Goal: Information Seeking & Learning: Learn about a topic

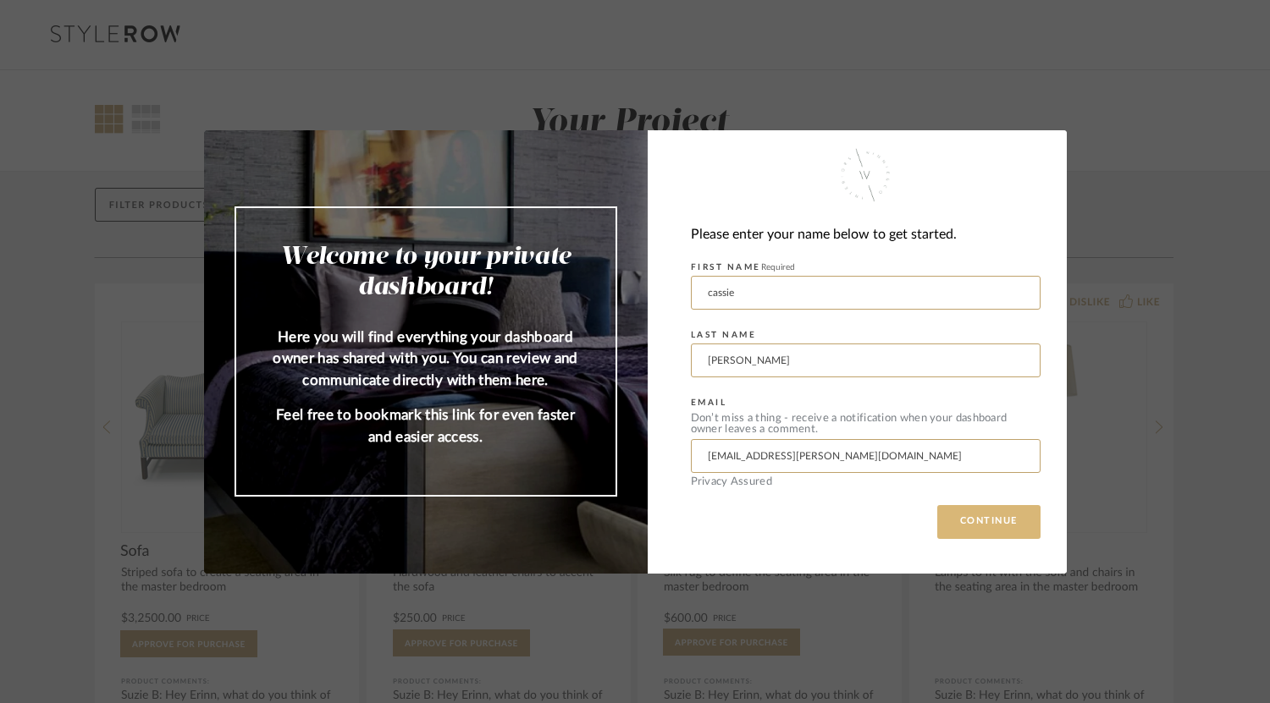
click at [962, 518] on button "CONTINUE" at bounding box center [988, 522] width 103 height 34
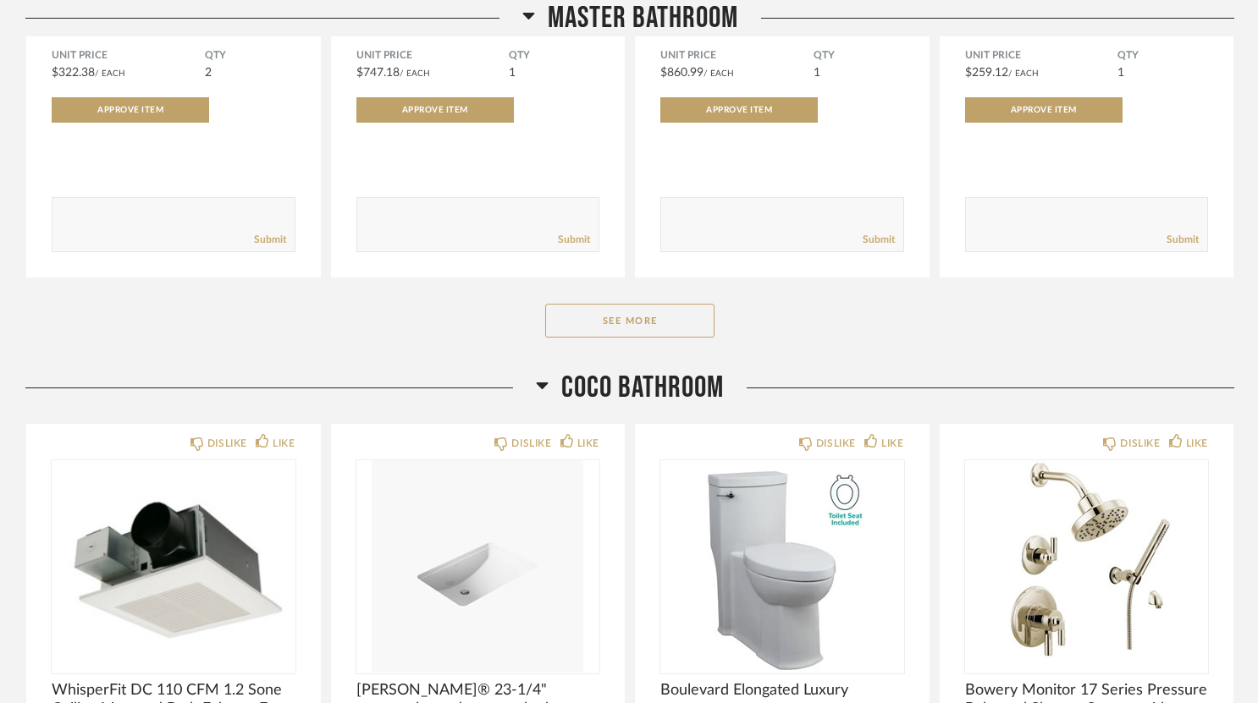
scroll to position [5333, 0]
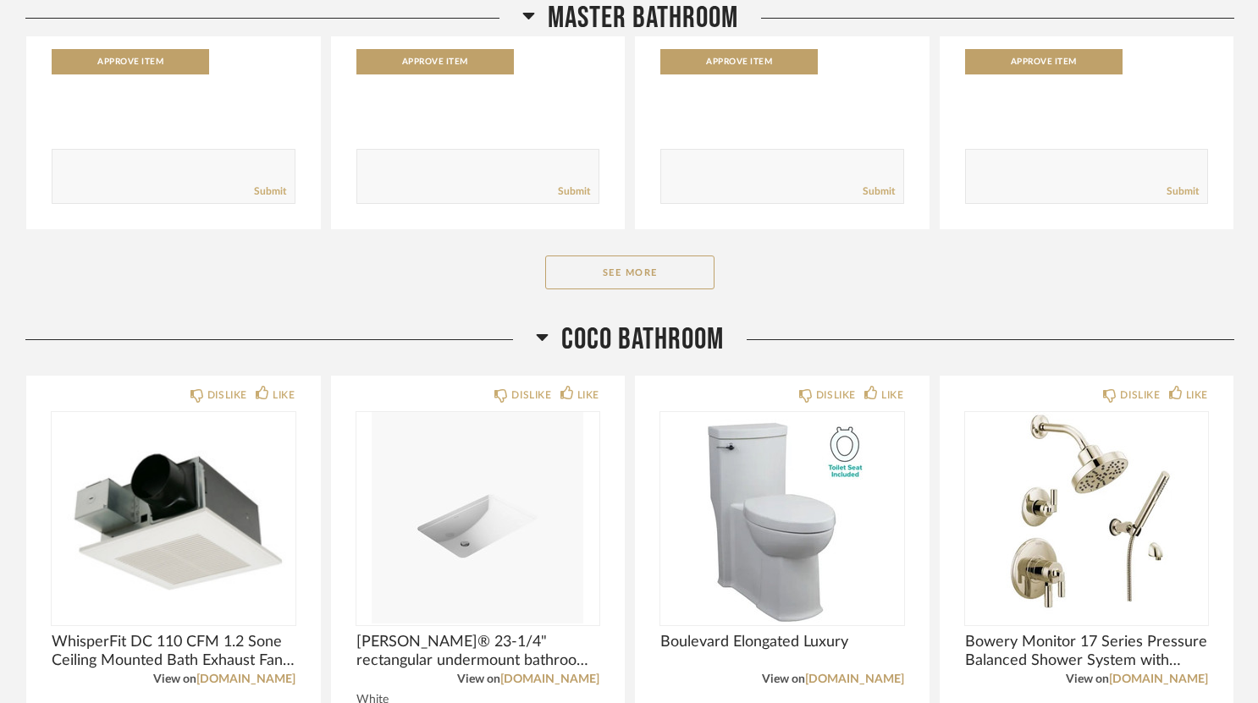
click at [677, 290] on button "See More" at bounding box center [629, 273] width 169 height 34
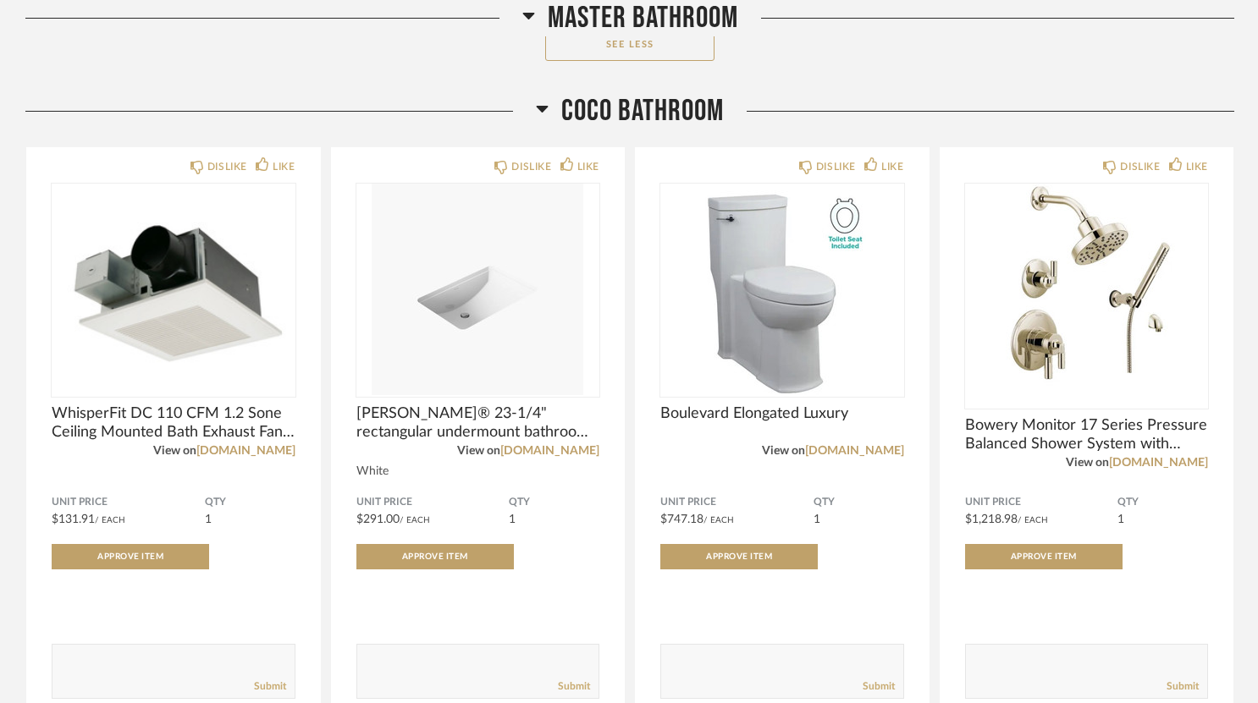
scroll to position [7703, 0]
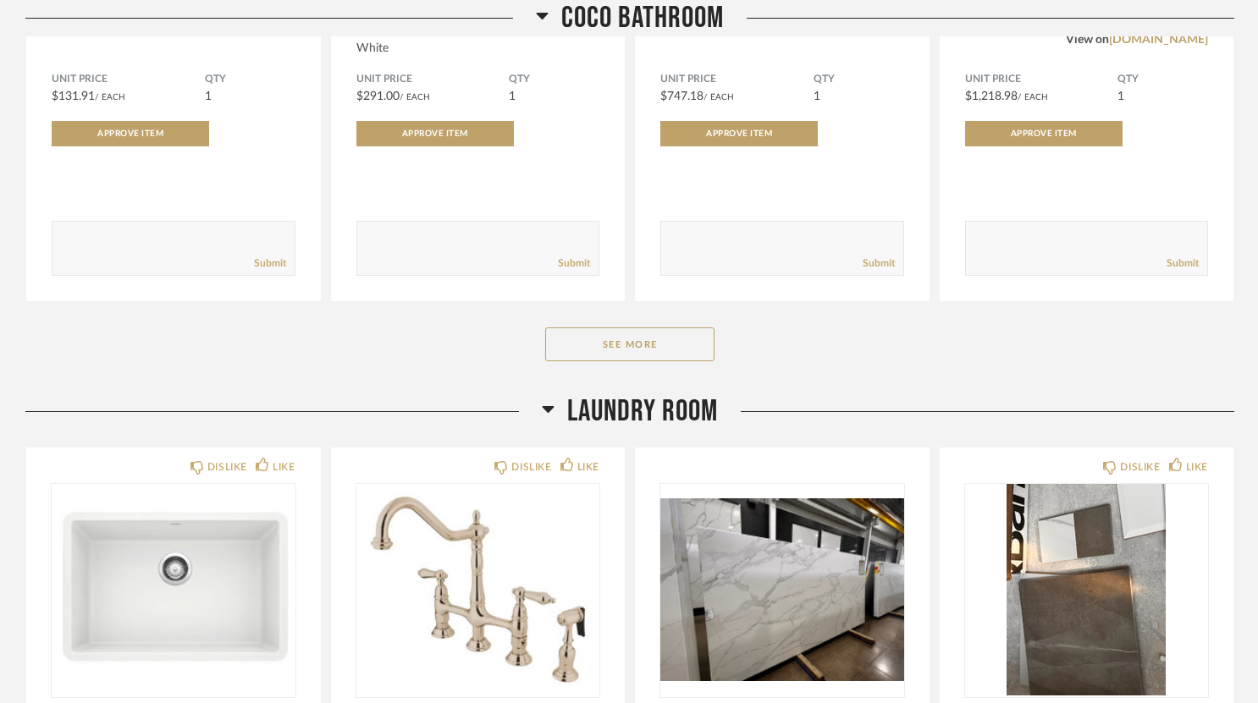
click at [621, 328] on div "Coco Bathroom DISLIKE LIKE WhisperFit DC 110 CFM 1.2 Sone Ceiling Mounted Bath …" at bounding box center [629, 32] width 1209 height 724
click at [635, 345] on button "See More" at bounding box center [629, 345] width 169 height 34
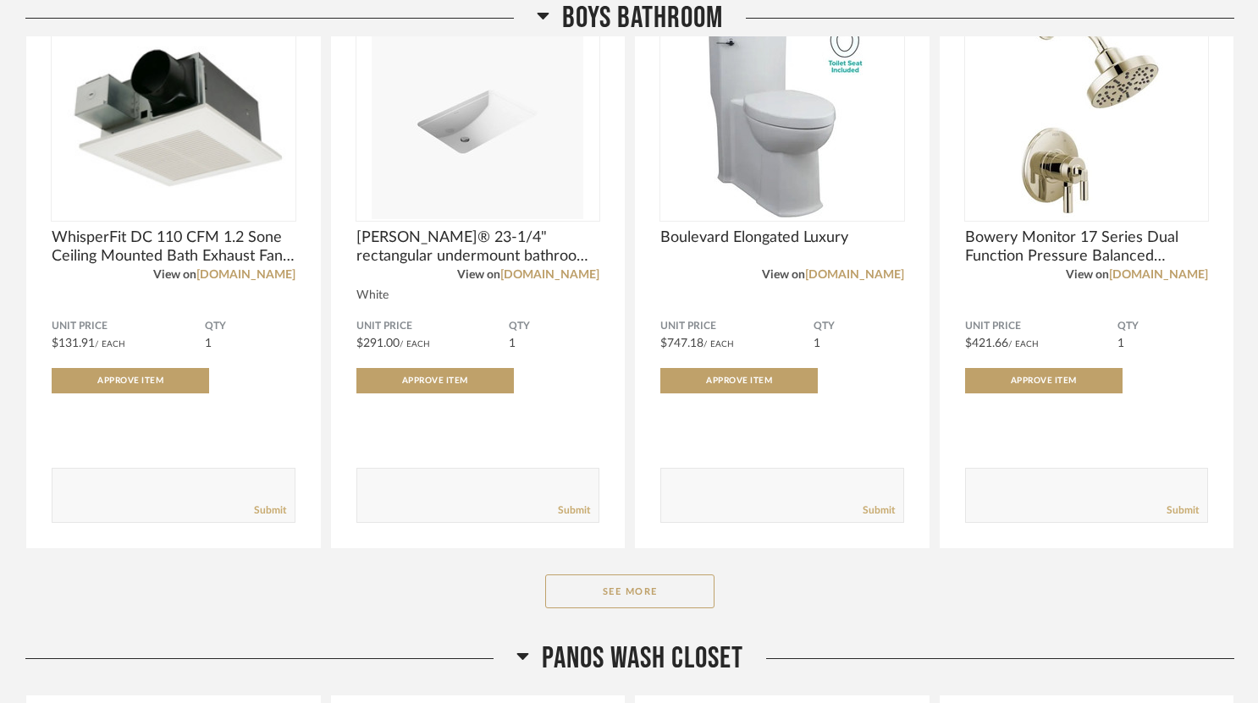
scroll to position [9989, 0]
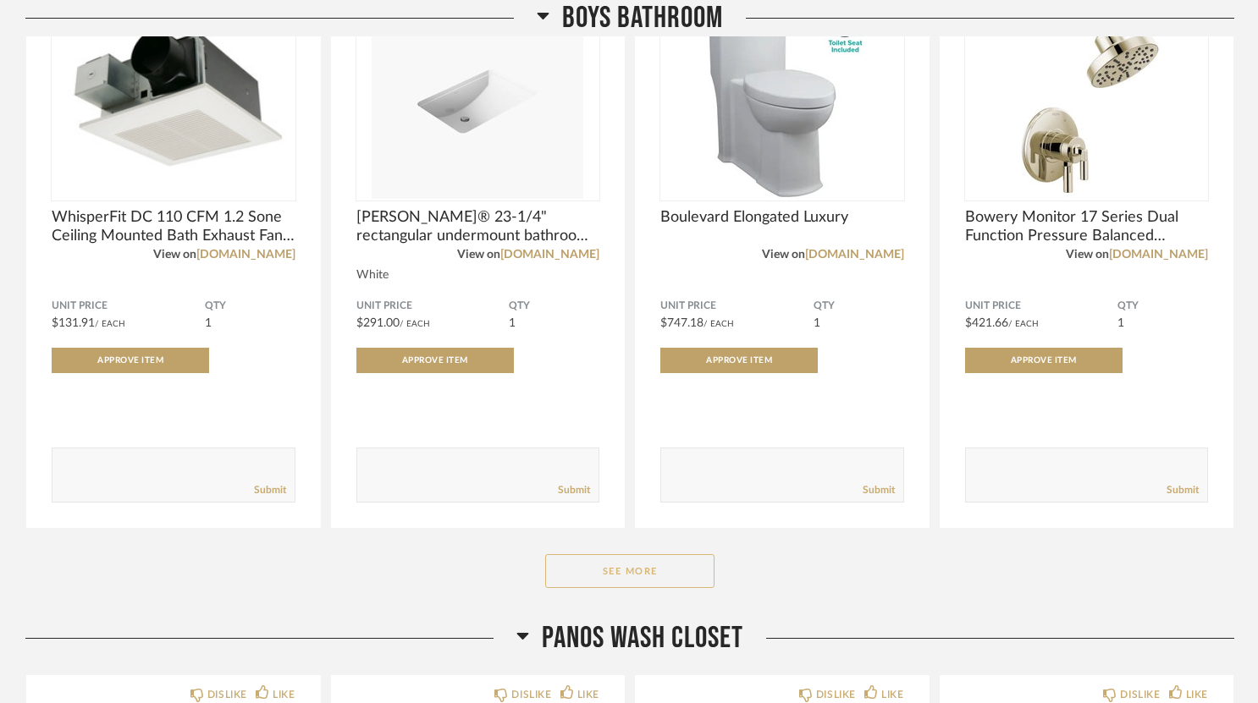
click at [656, 588] on button "See More" at bounding box center [629, 571] width 169 height 34
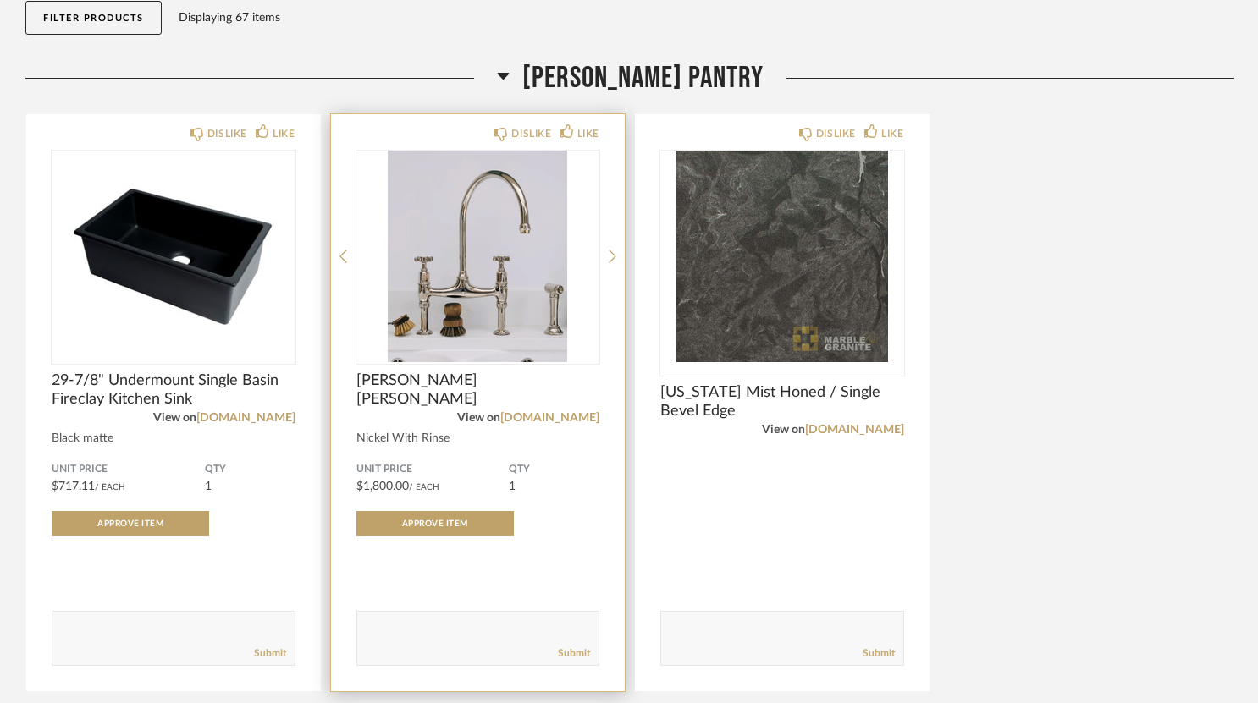
scroll to position [254, 0]
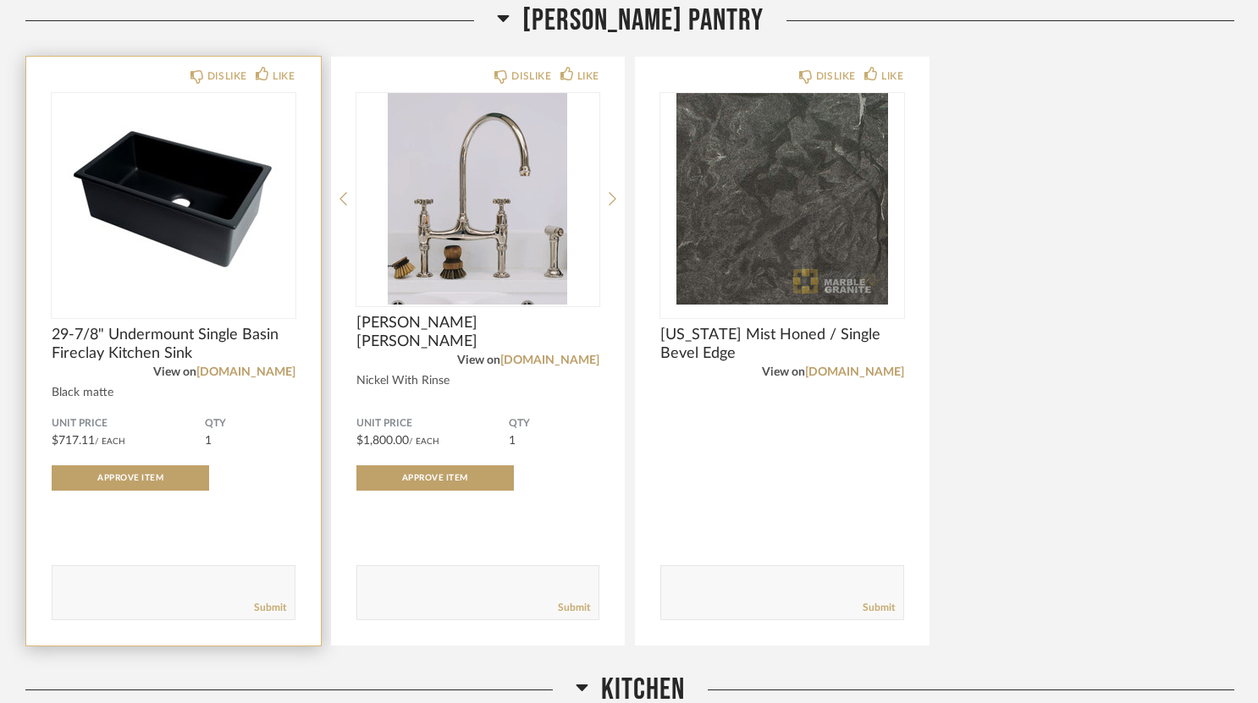
click at [206, 213] on img "0" at bounding box center [174, 199] width 244 height 212
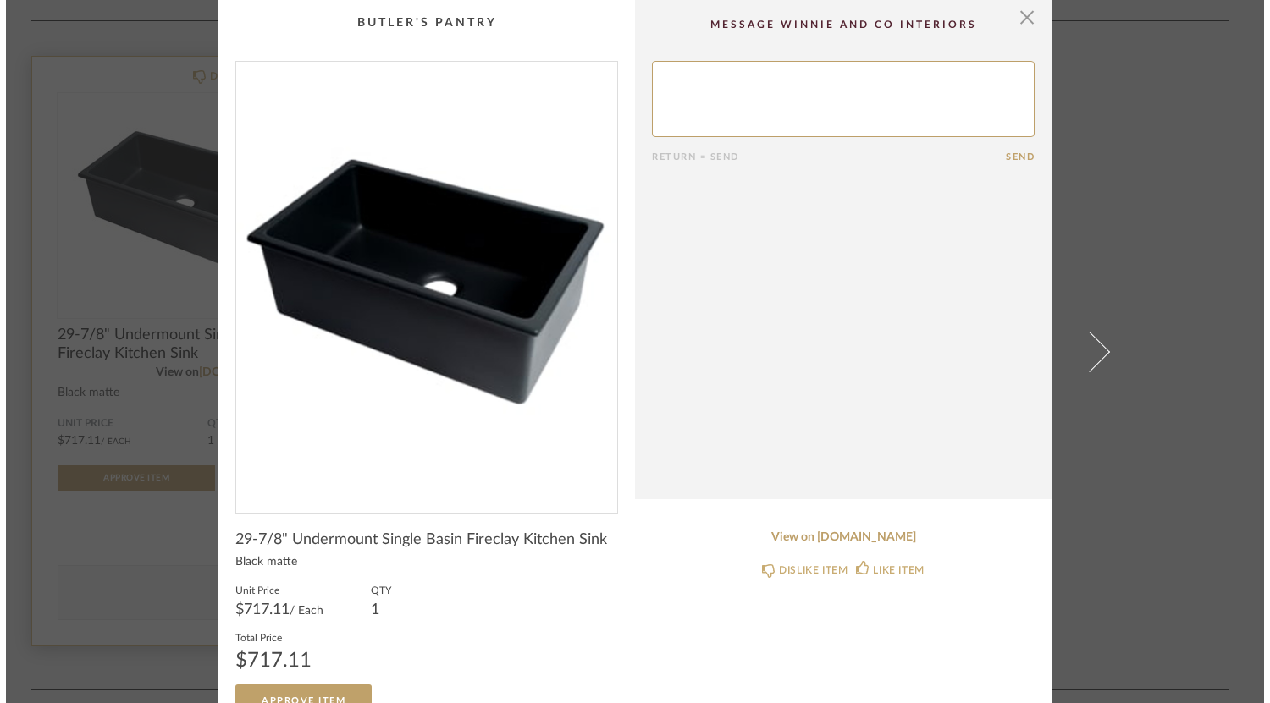
scroll to position [0, 0]
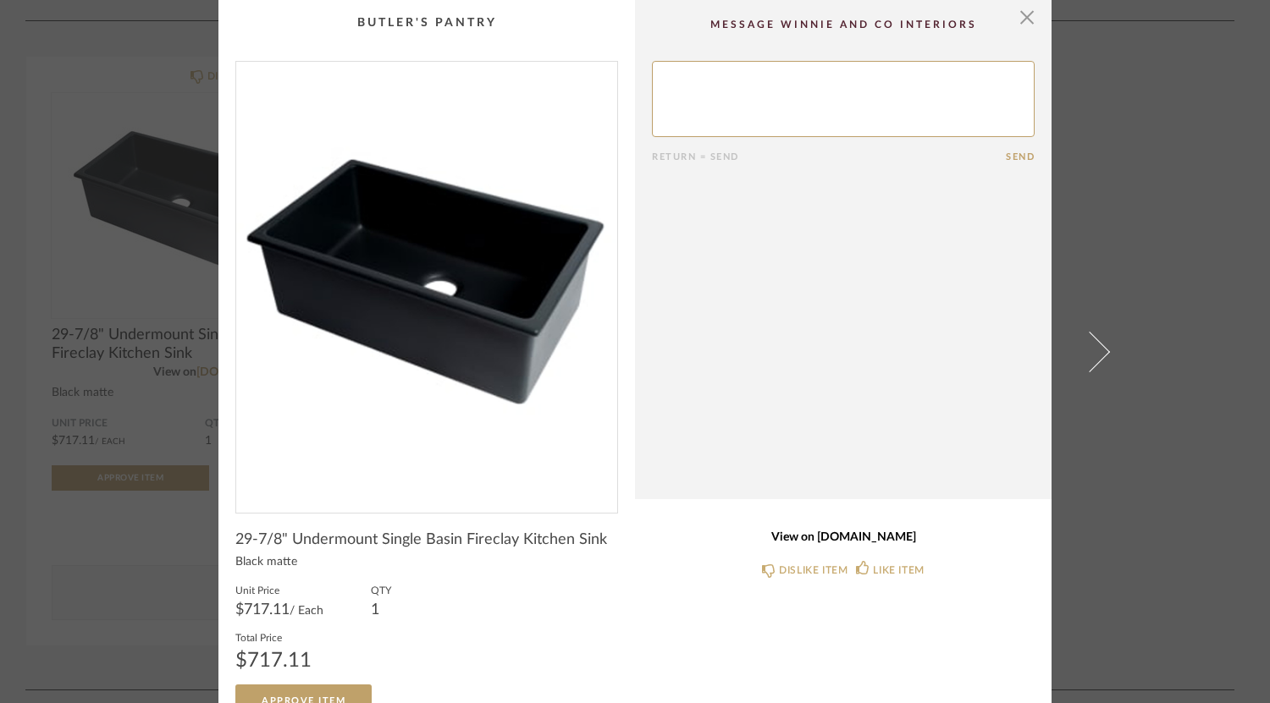
click at [851, 538] on link "View on [DOMAIN_NAME]" at bounding box center [843, 538] width 383 height 14
click at [1016, 19] on span "button" at bounding box center [1027, 17] width 34 height 34
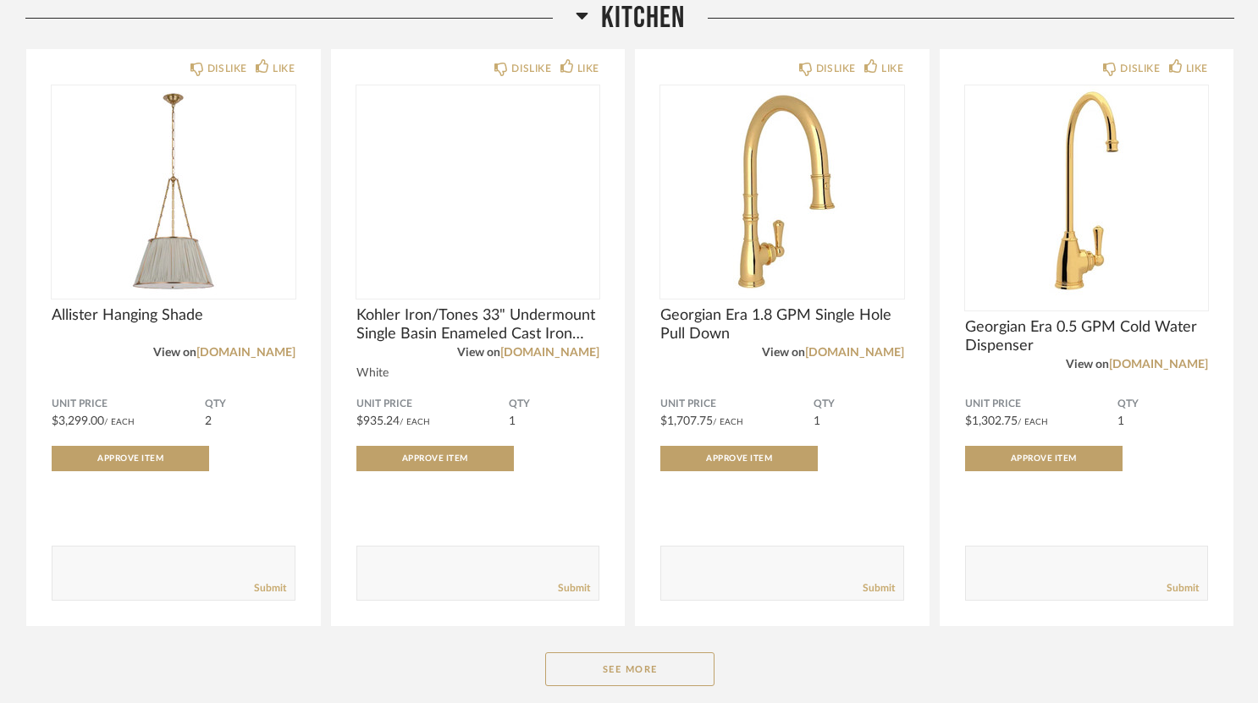
scroll to position [508, 0]
